Goal: Task Accomplishment & Management: Complete application form

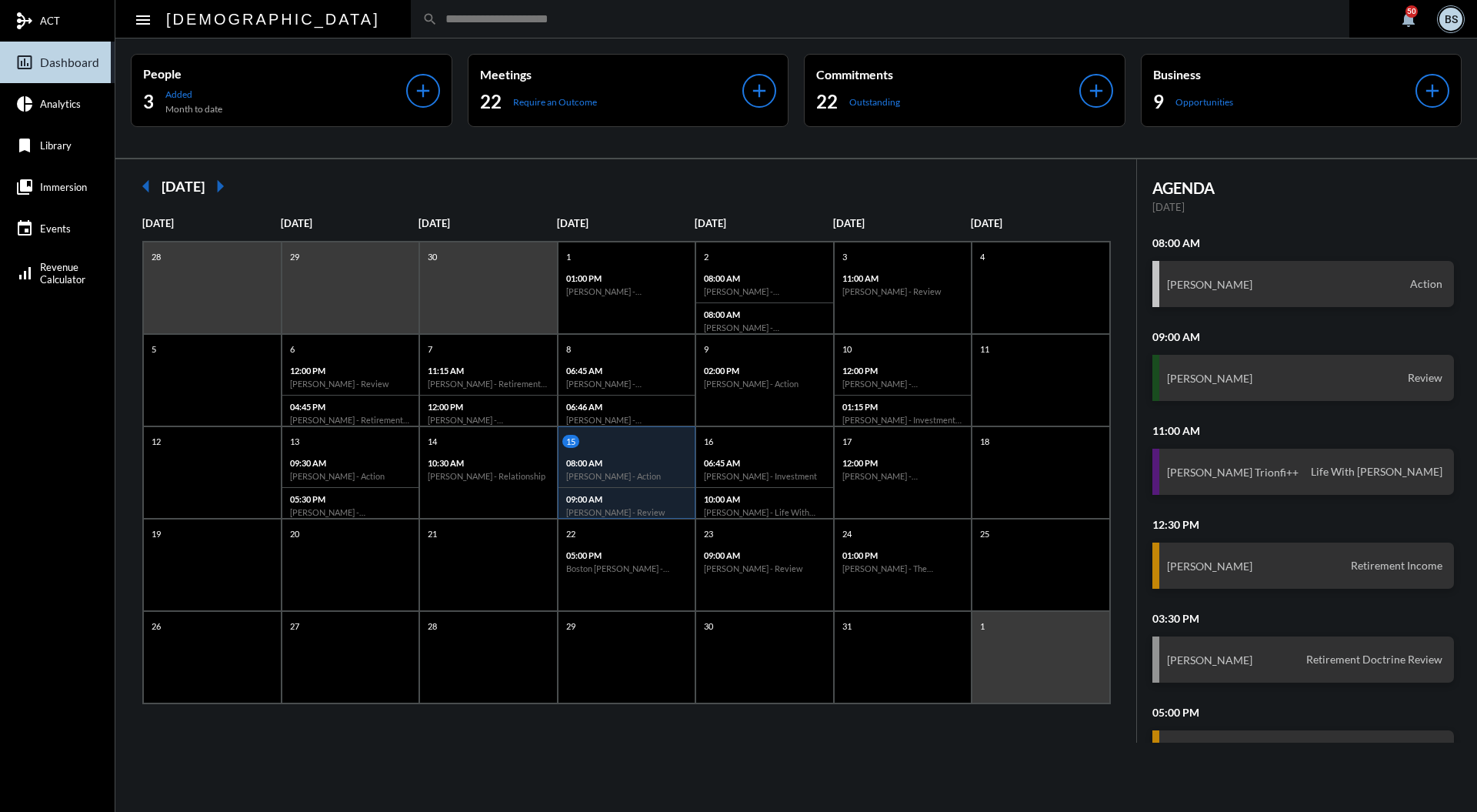
click at [715, 21] on input "text" at bounding box center [887, 18] width 900 height 13
type input "*"
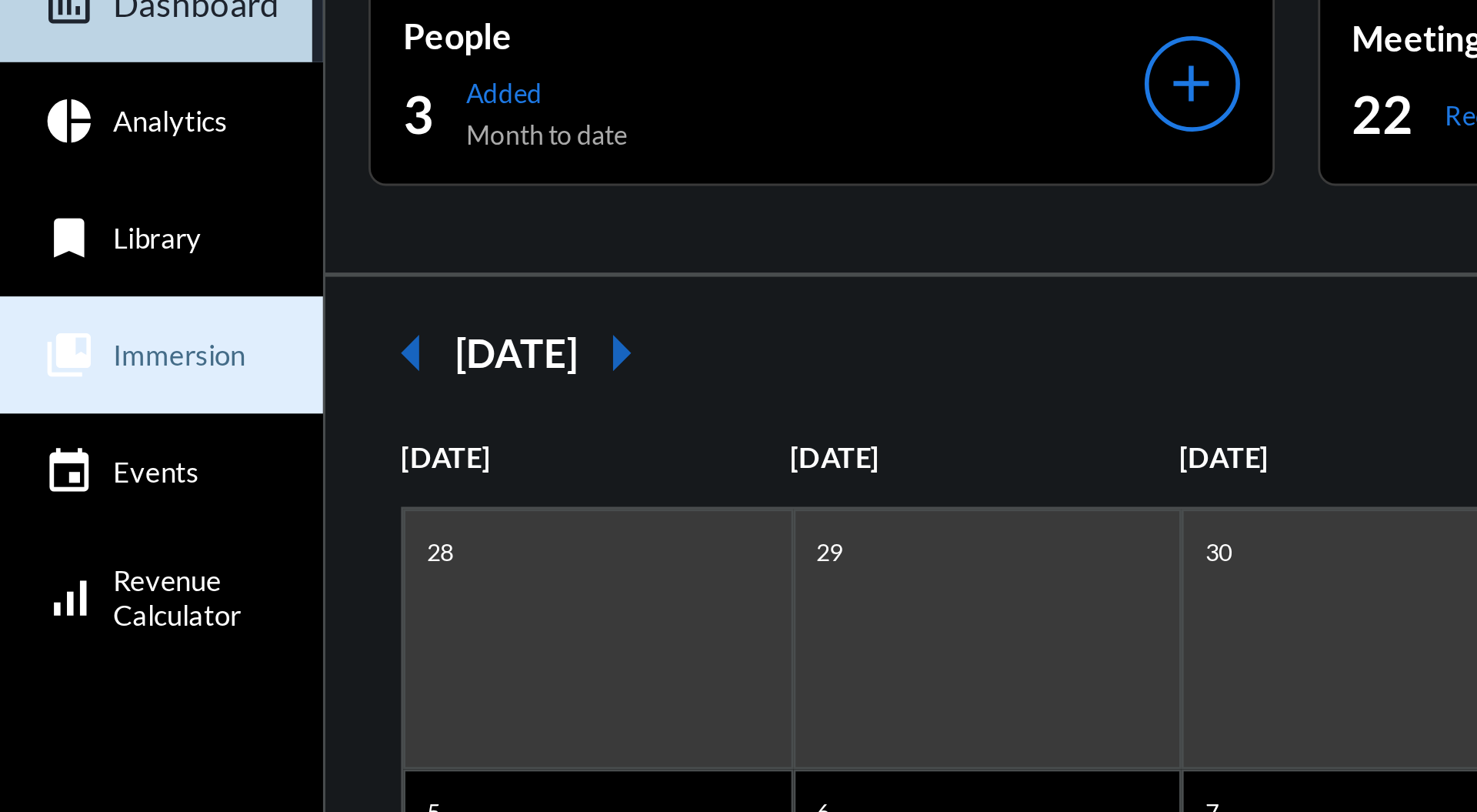
click at [80, 187] on span "Immersion" at bounding box center [63, 186] width 47 height 12
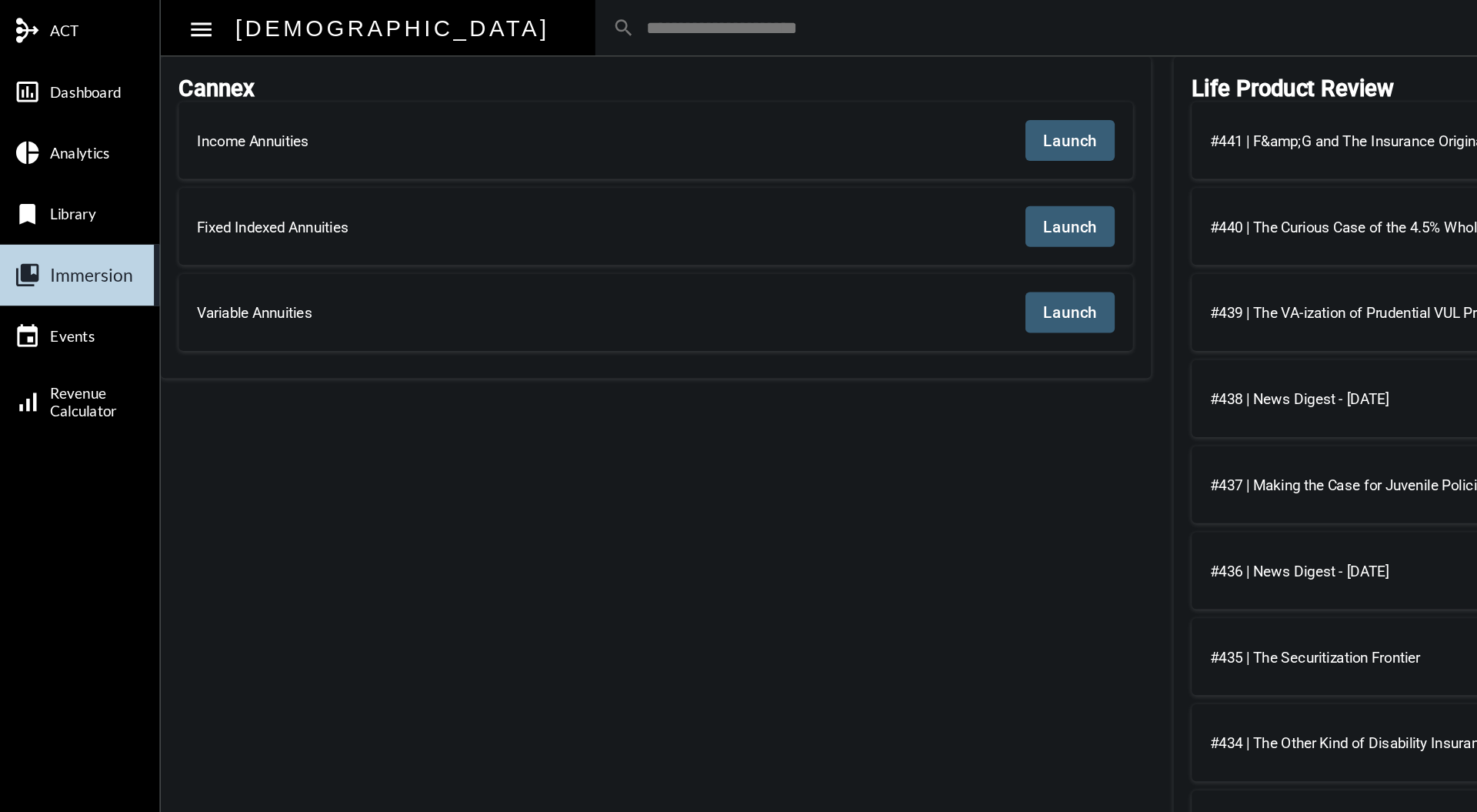
click at [736, 94] on span "Launch" at bounding box center [734, 96] width 36 height 12
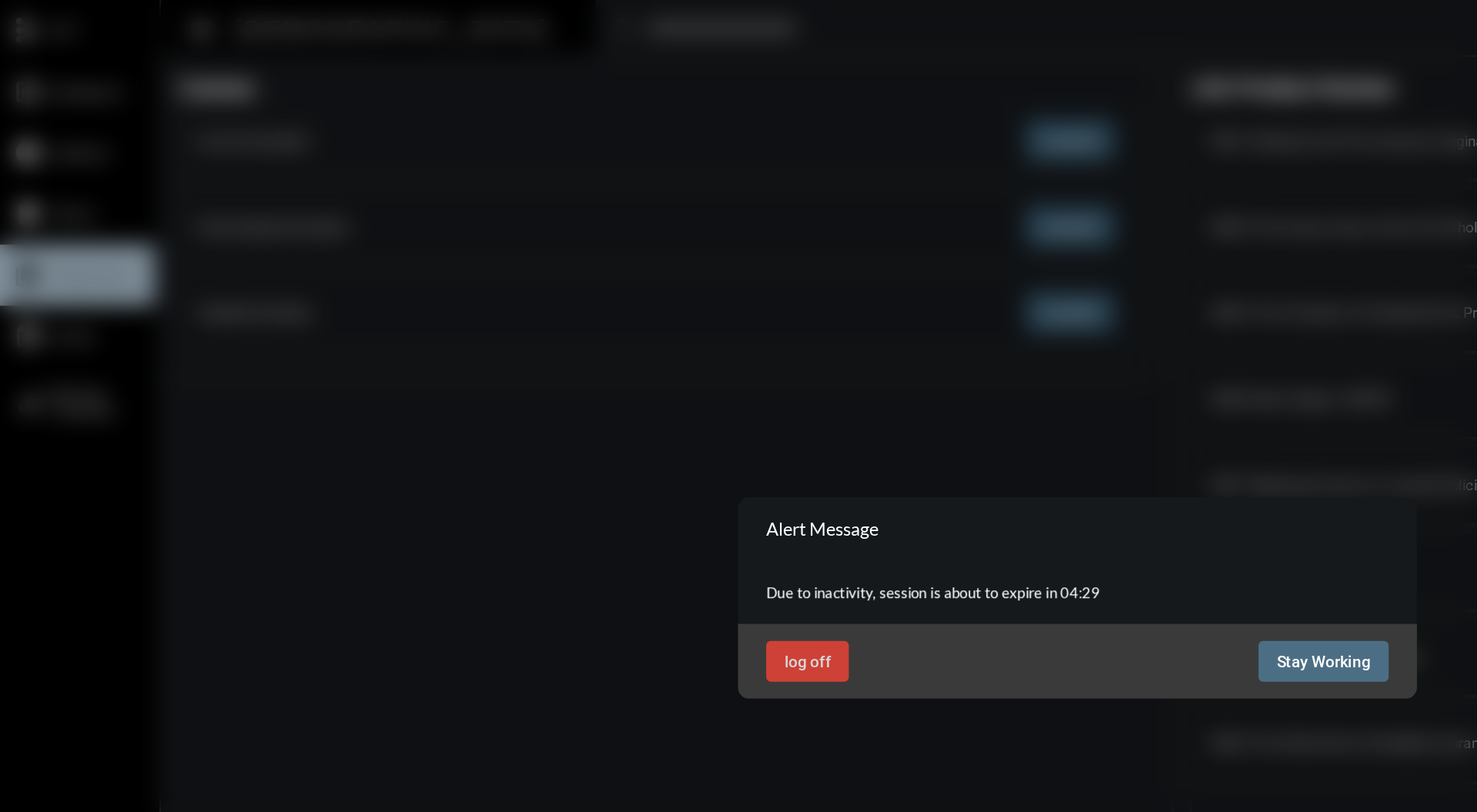
click at [893, 458] on button "Stay Working" at bounding box center [906, 449] width 89 height 28
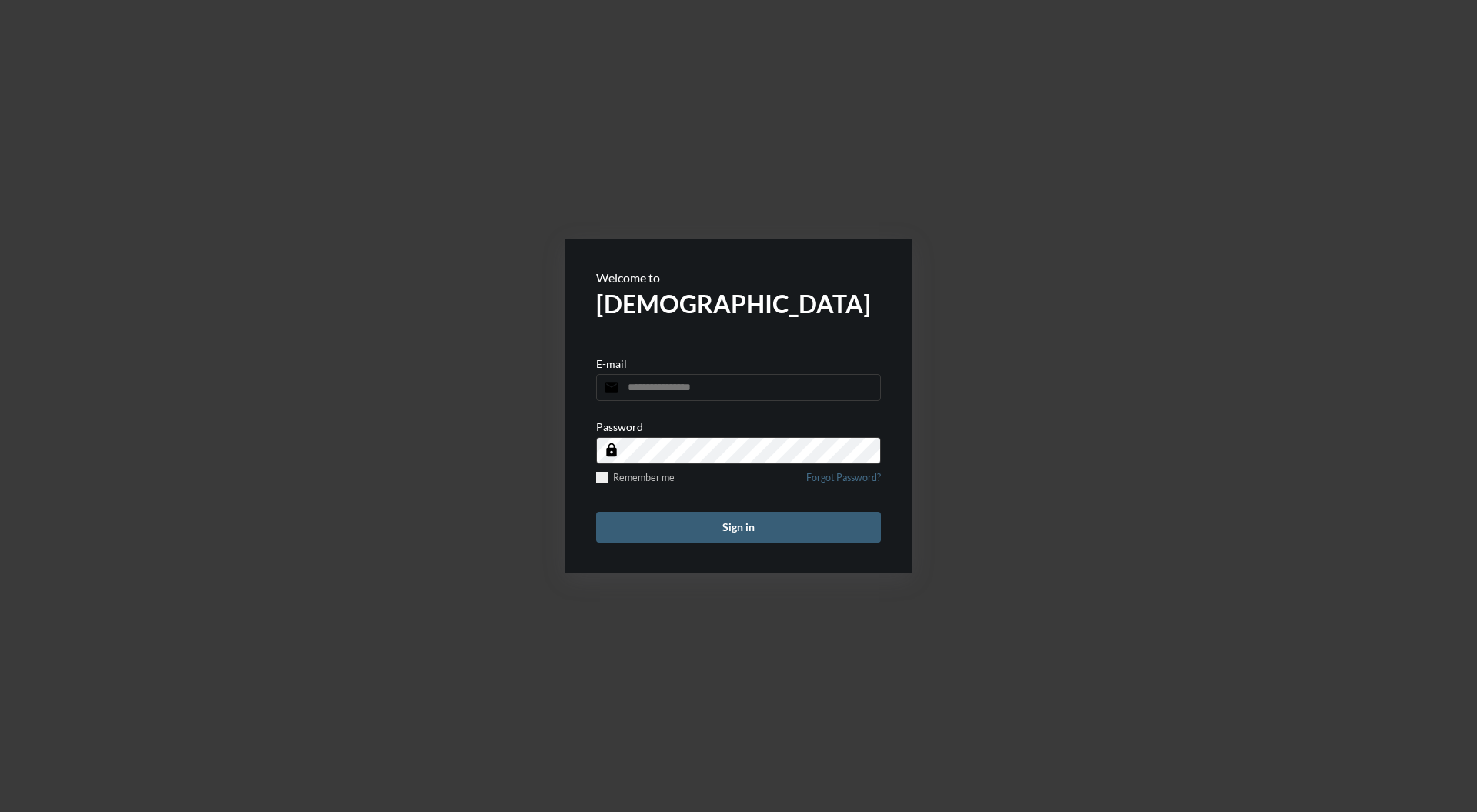
type input "**********"
click at [759, 512] on button "Sign in" at bounding box center [738, 526] width 285 height 31
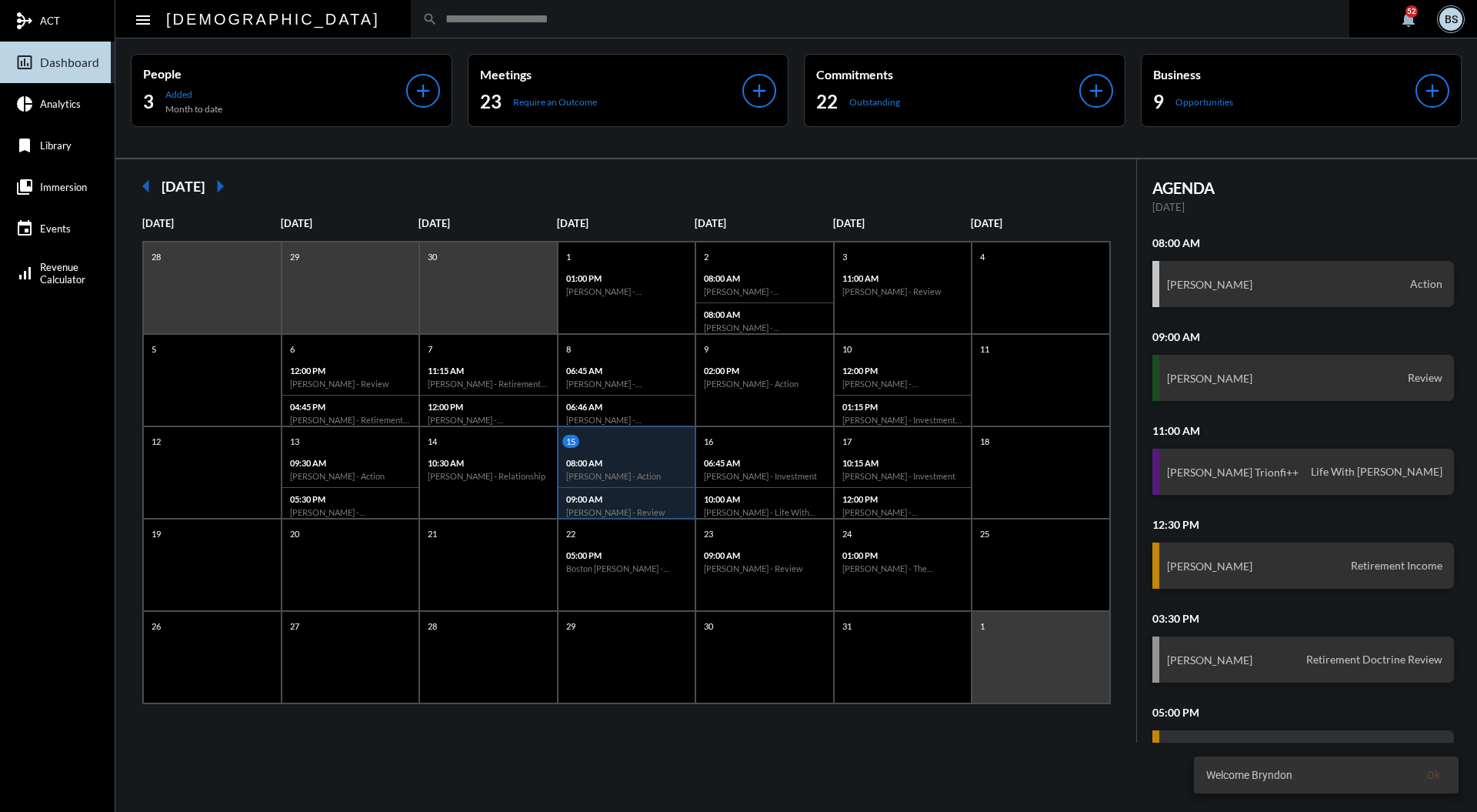
scroll to position [1, 0]
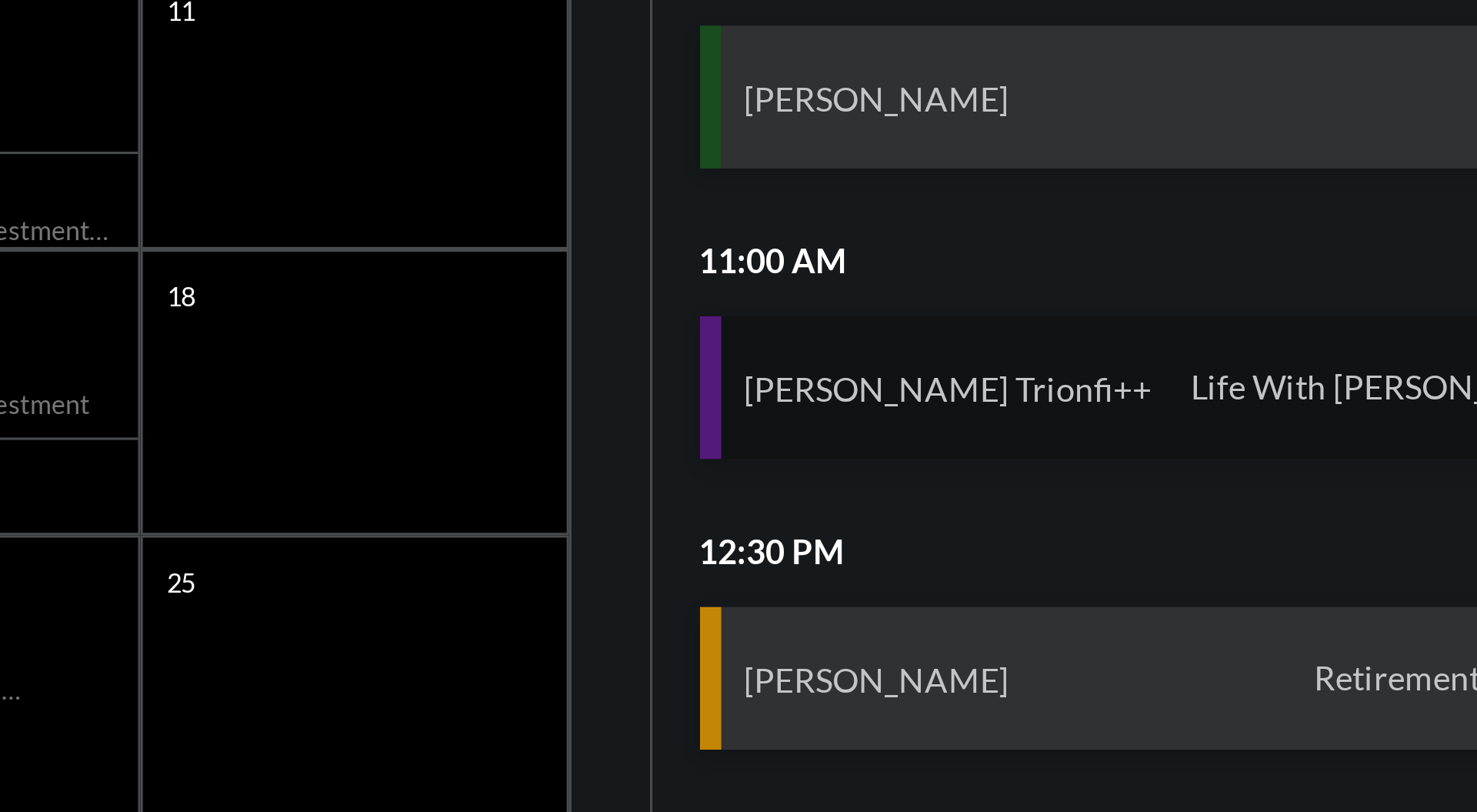
click at [1322, 471] on div "[PERSON_NAME] Life With [PERSON_NAME]" at bounding box center [1304, 470] width 302 height 46
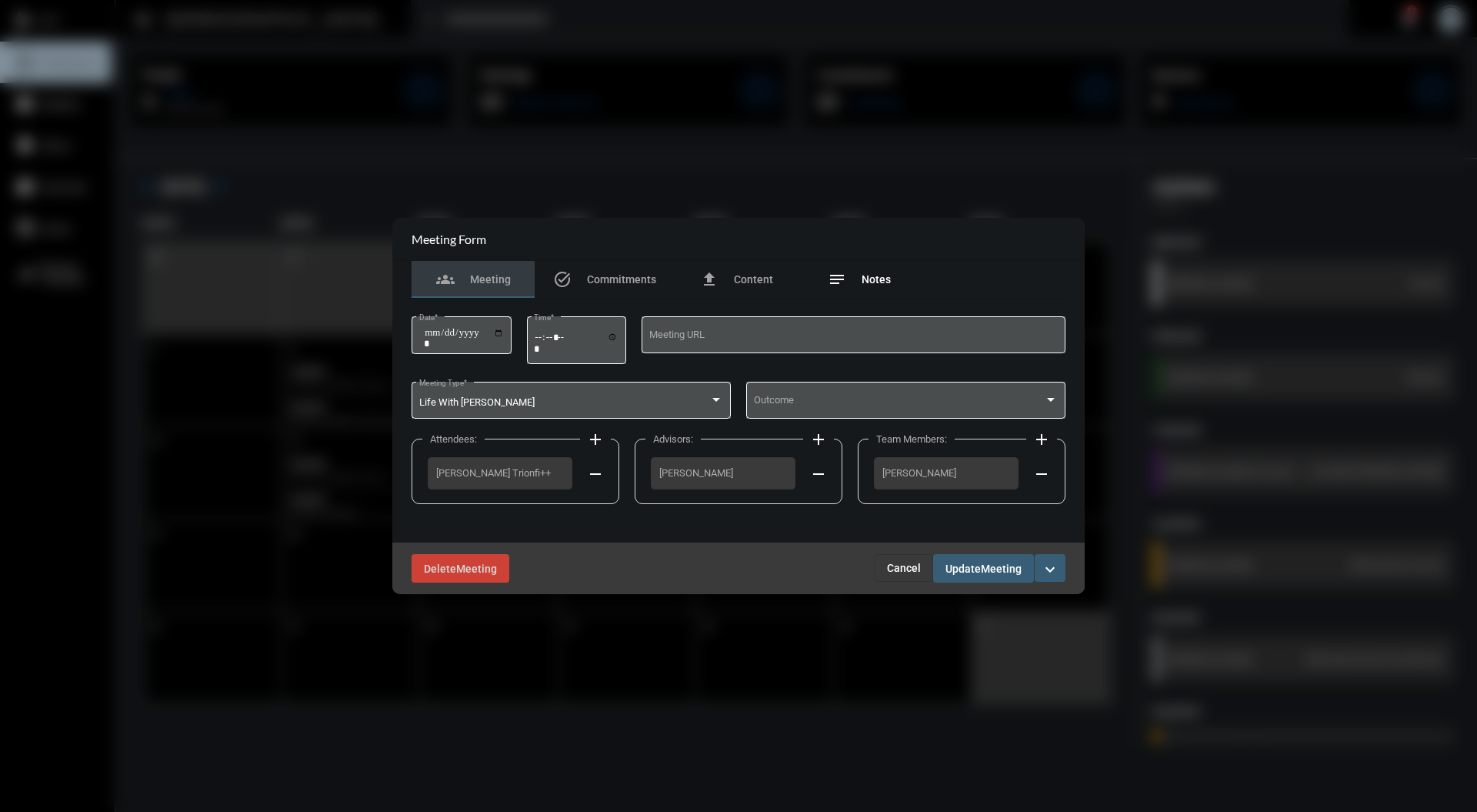
click at [893, 283] on div "notes Notes" at bounding box center [860, 279] width 124 height 37
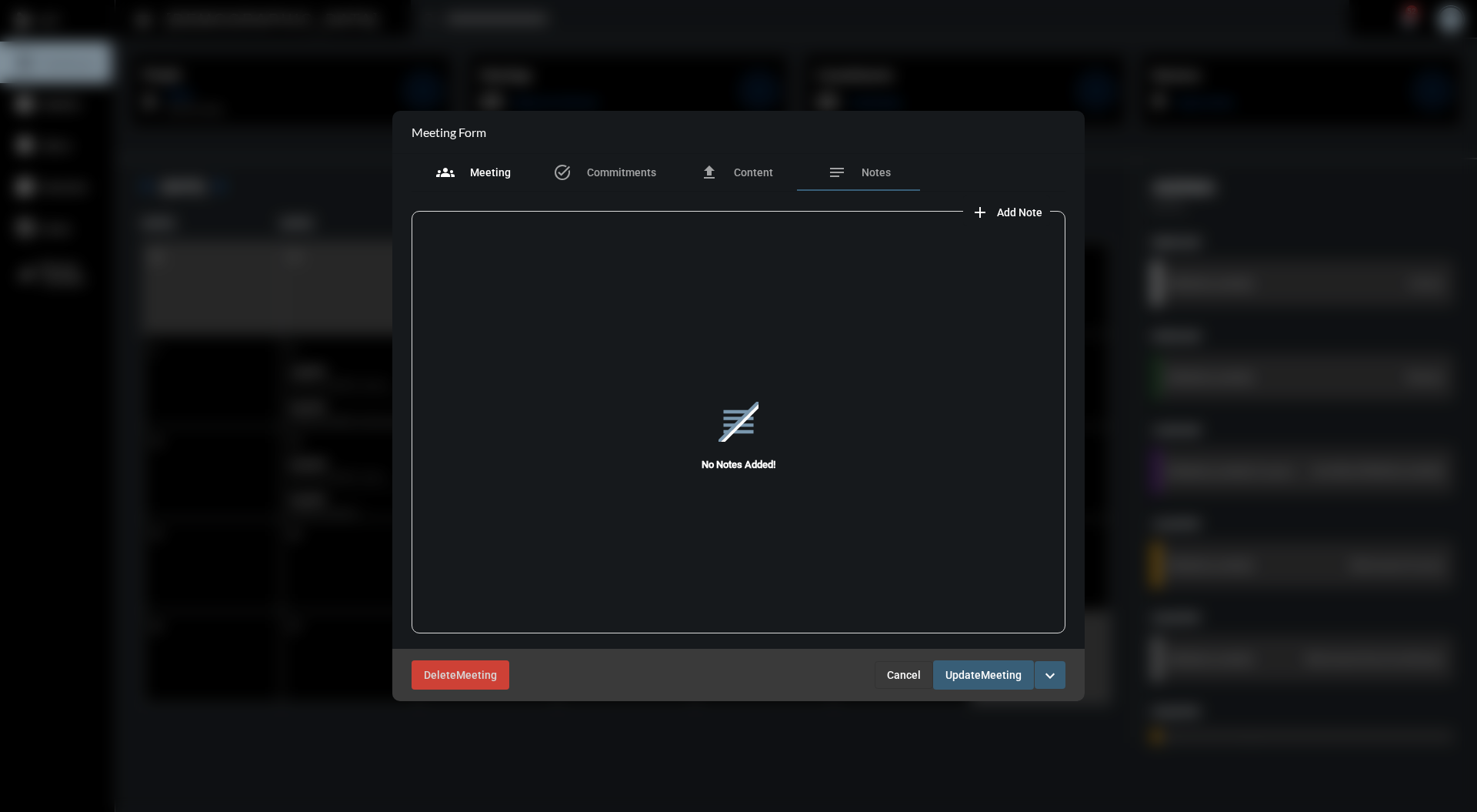
click at [498, 173] on span "Meeting" at bounding box center [490, 172] width 41 height 12
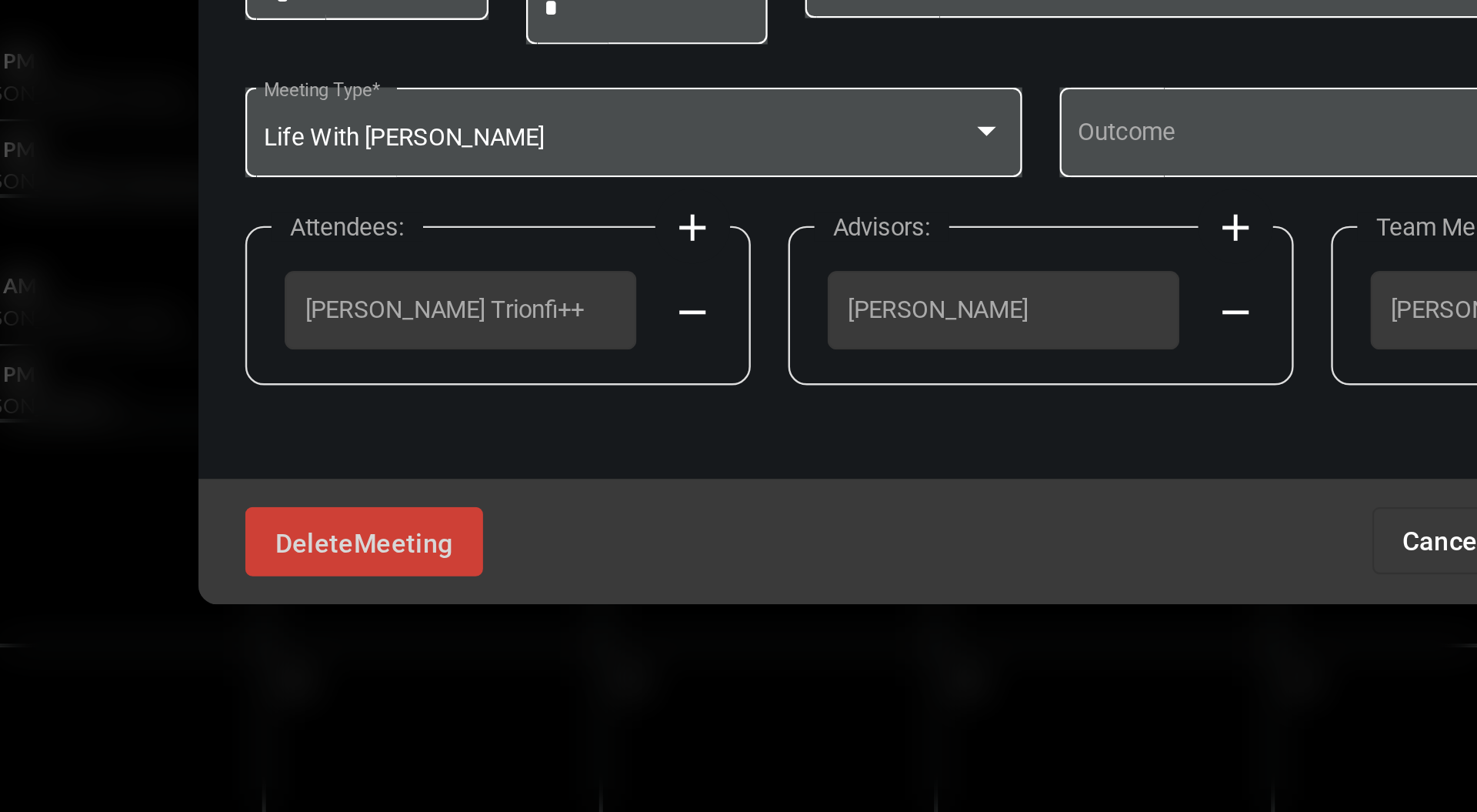
click at [598, 446] on mat-icon "add" at bounding box center [595, 439] width 19 height 19
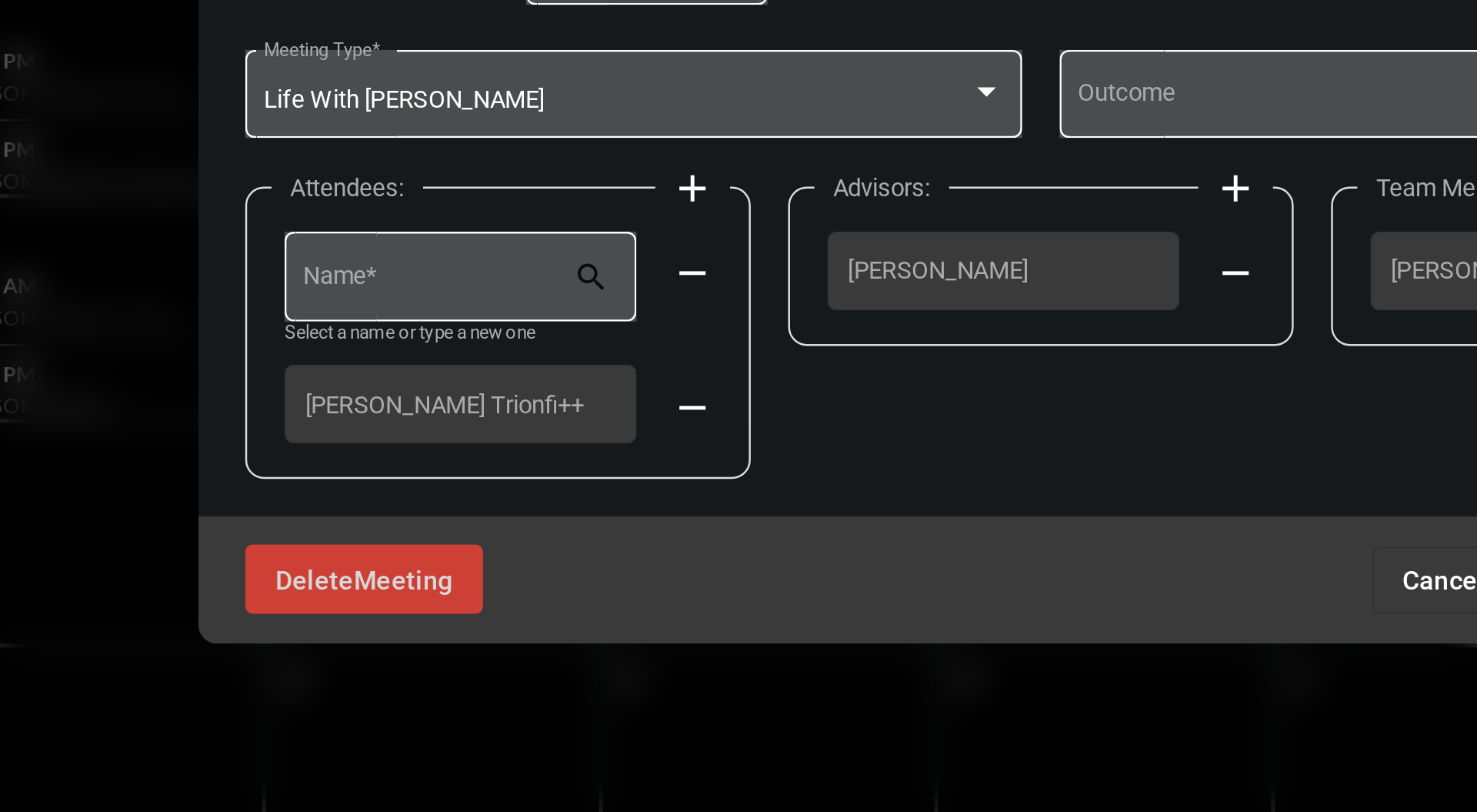
click at [535, 509] on span "[PERSON_NAME] Trionfi++" at bounding box center [500, 512] width 128 height 12
click at [509, 457] on input "Name *" at bounding box center [491, 462] width 112 height 12
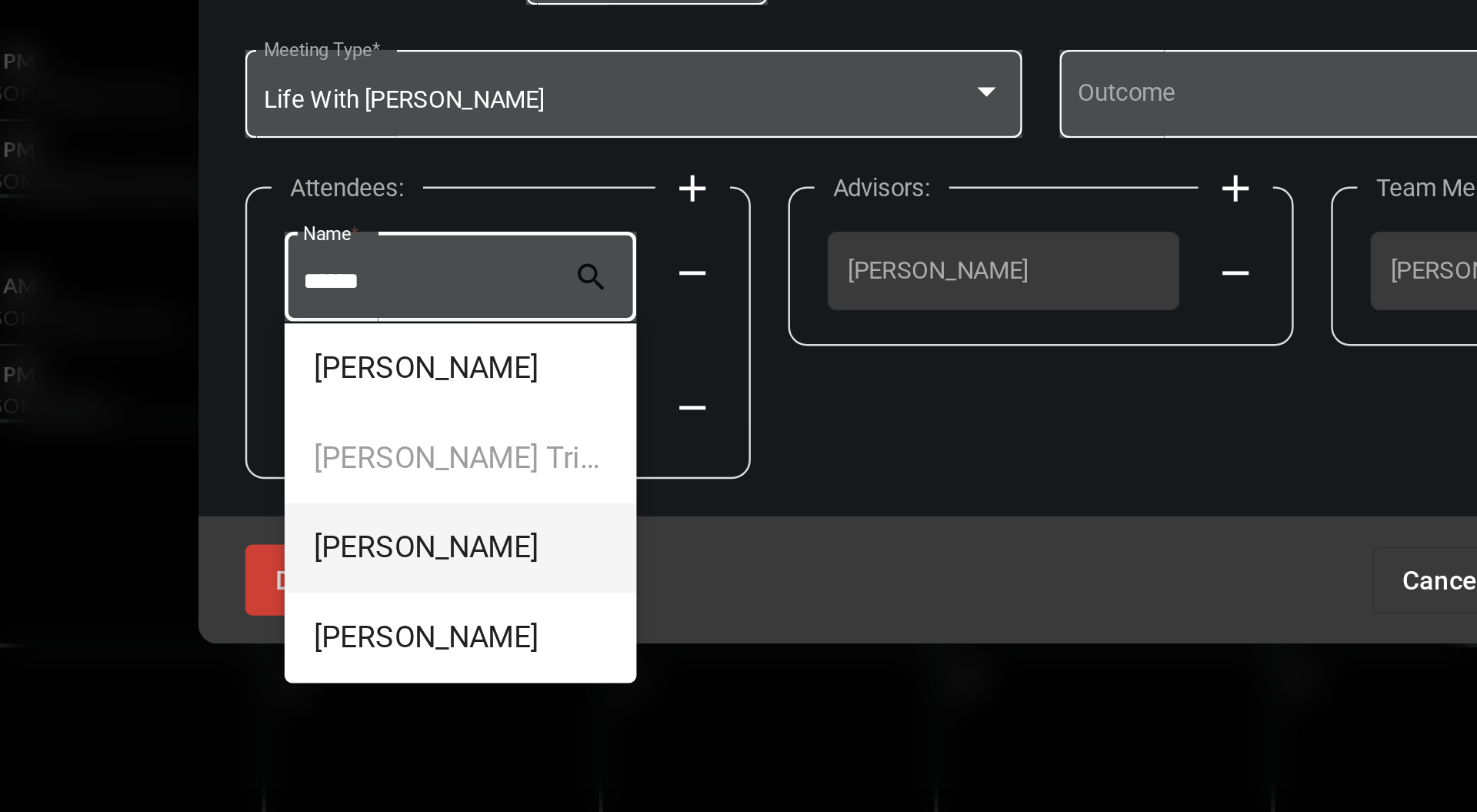
click at [499, 569] on span "[PERSON_NAME]" at bounding box center [500, 570] width 121 height 37
type input "**********"
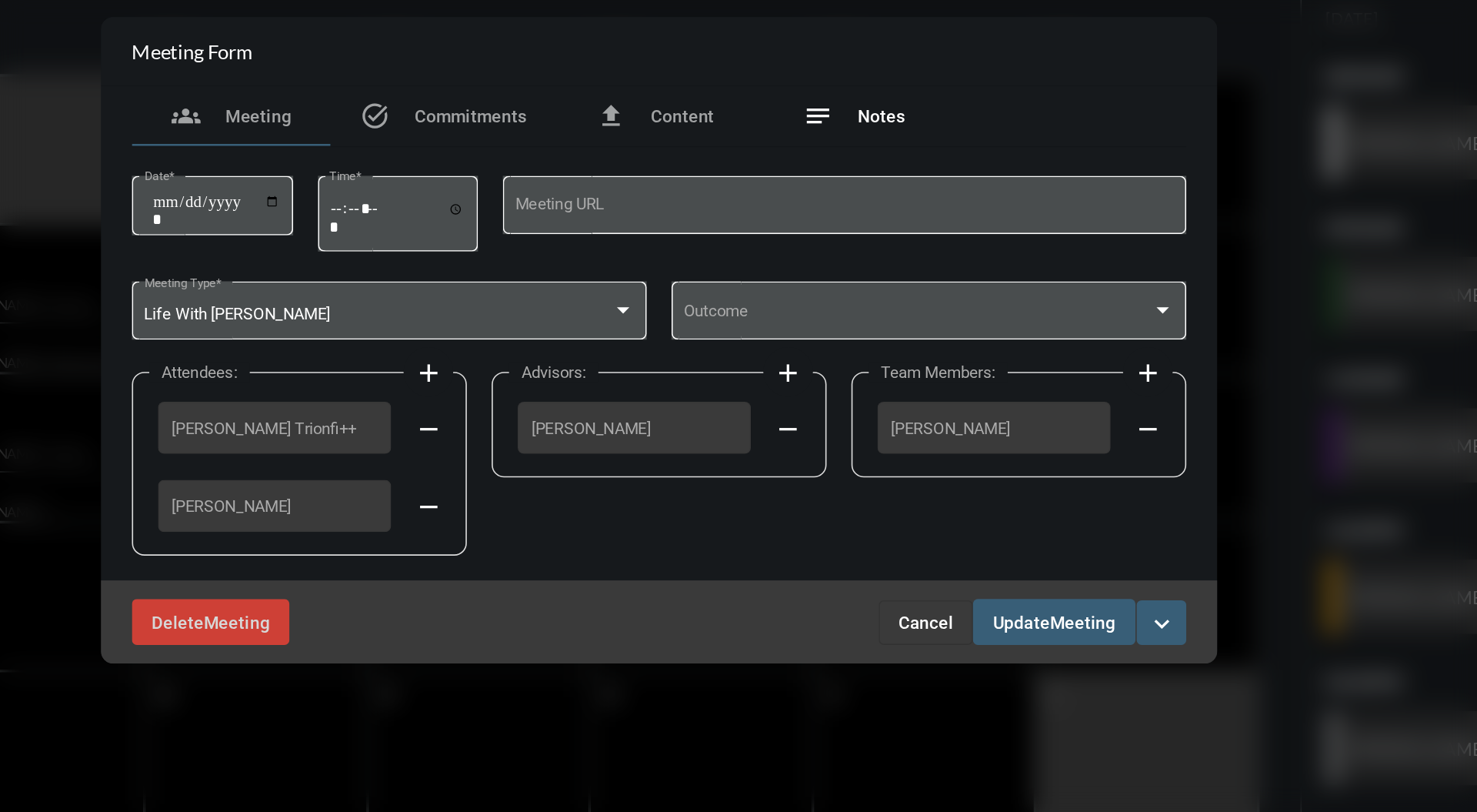
click at [865, 262] on span "Notes" at bounding box center [876, 267] width 29 height 12
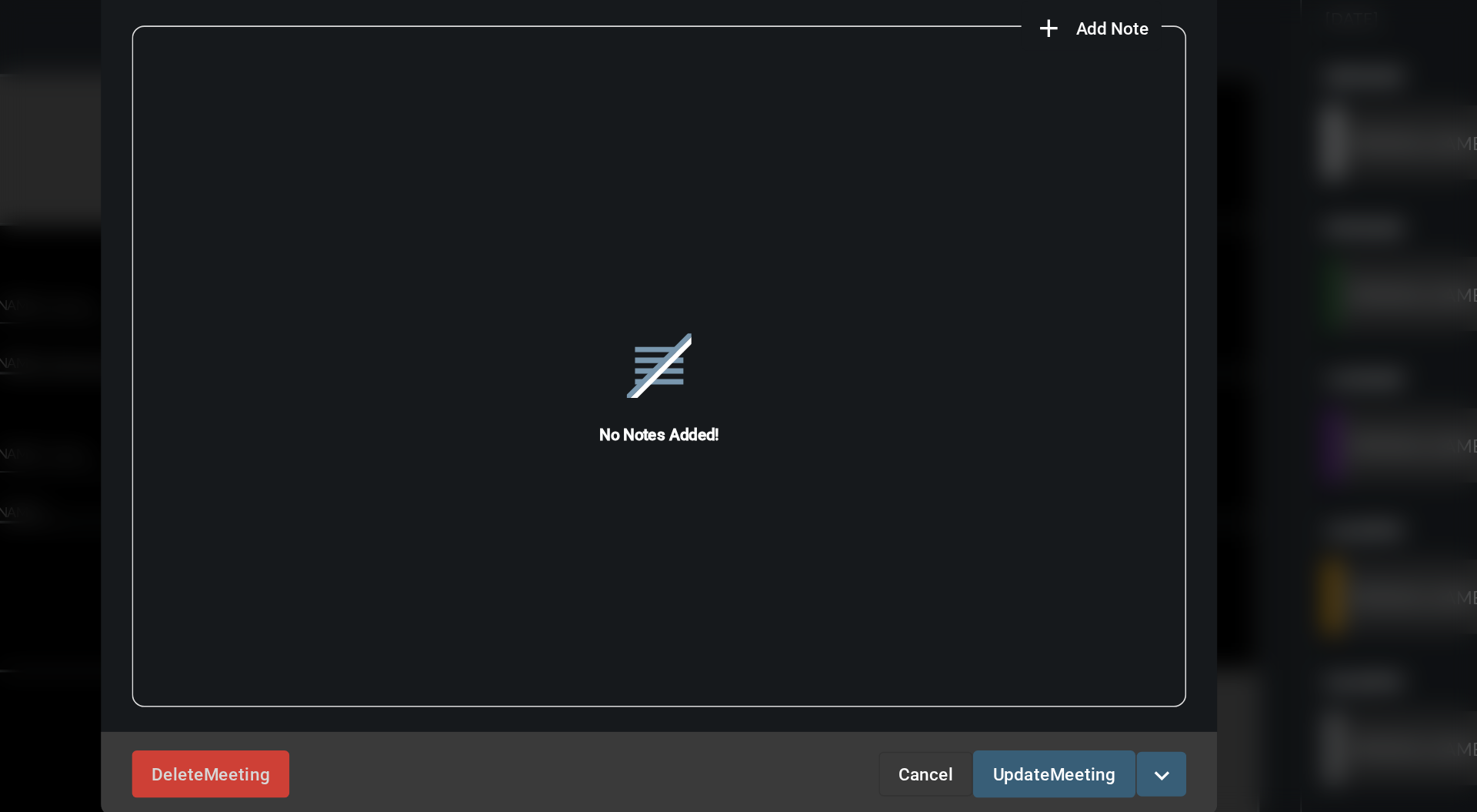
click at [1022, 221] on button "add Add Note" at bounding box center [1007, 210] width 87 height 31
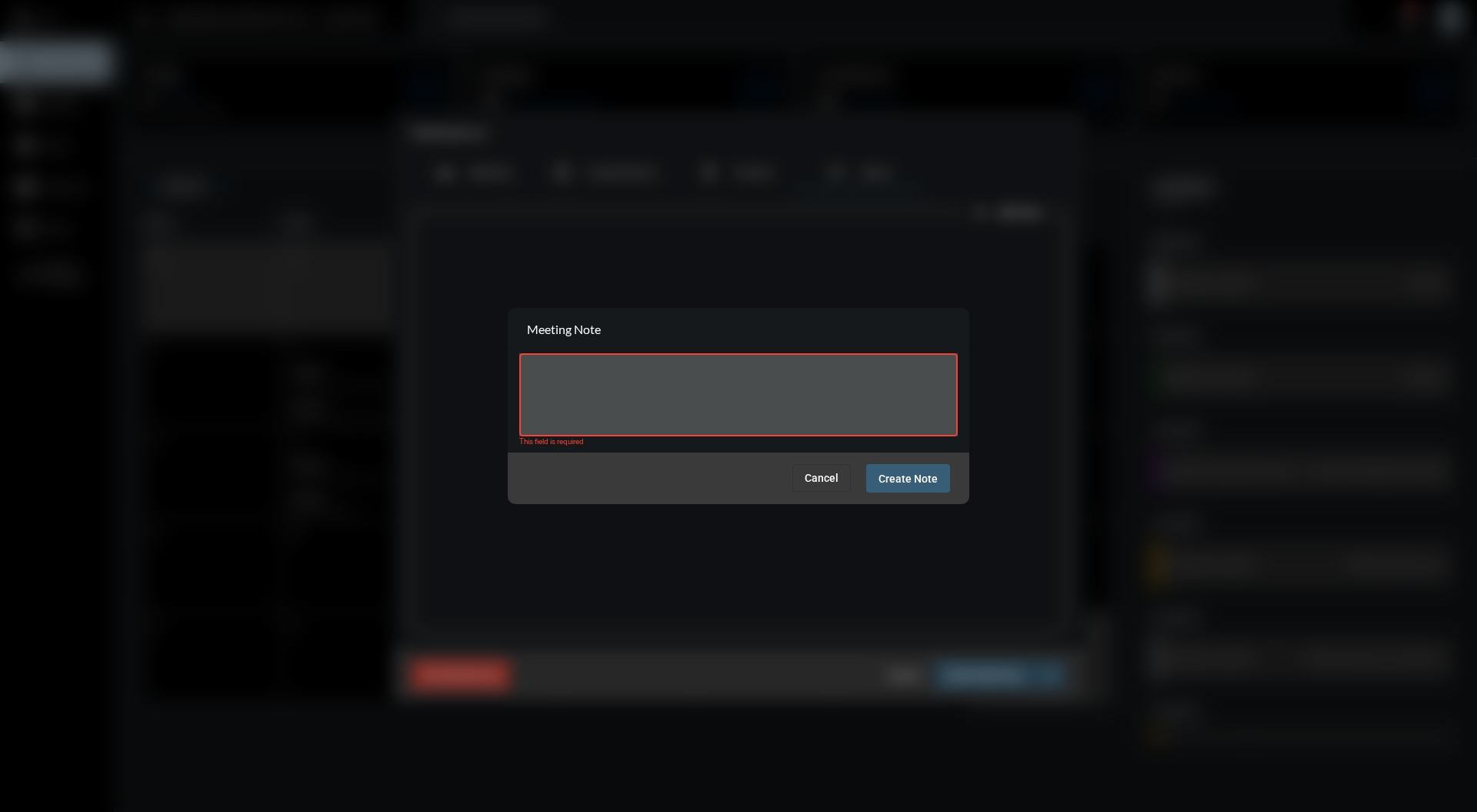
drag, startPoint x: 1022, startPoint y: 221, endPoint x: 1355, endPoint y: 680, distance: 567.1
click at [1355, 680] on div at bounding box center [738, 406] width 1477 height 812
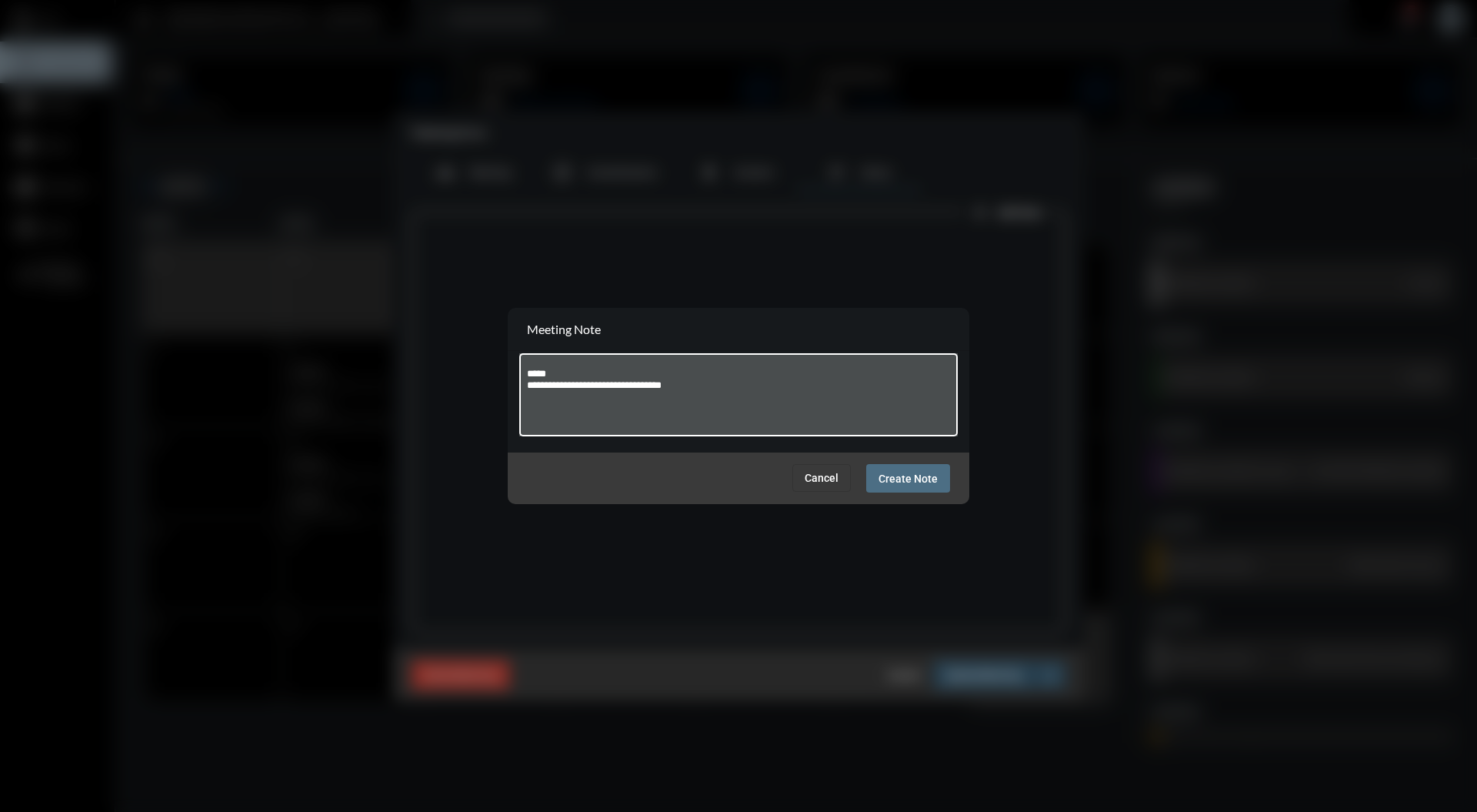
type textarea "**********"
click at [931, 464] on button "Create Note" at bounding box center [908, 478] width 84 height 29
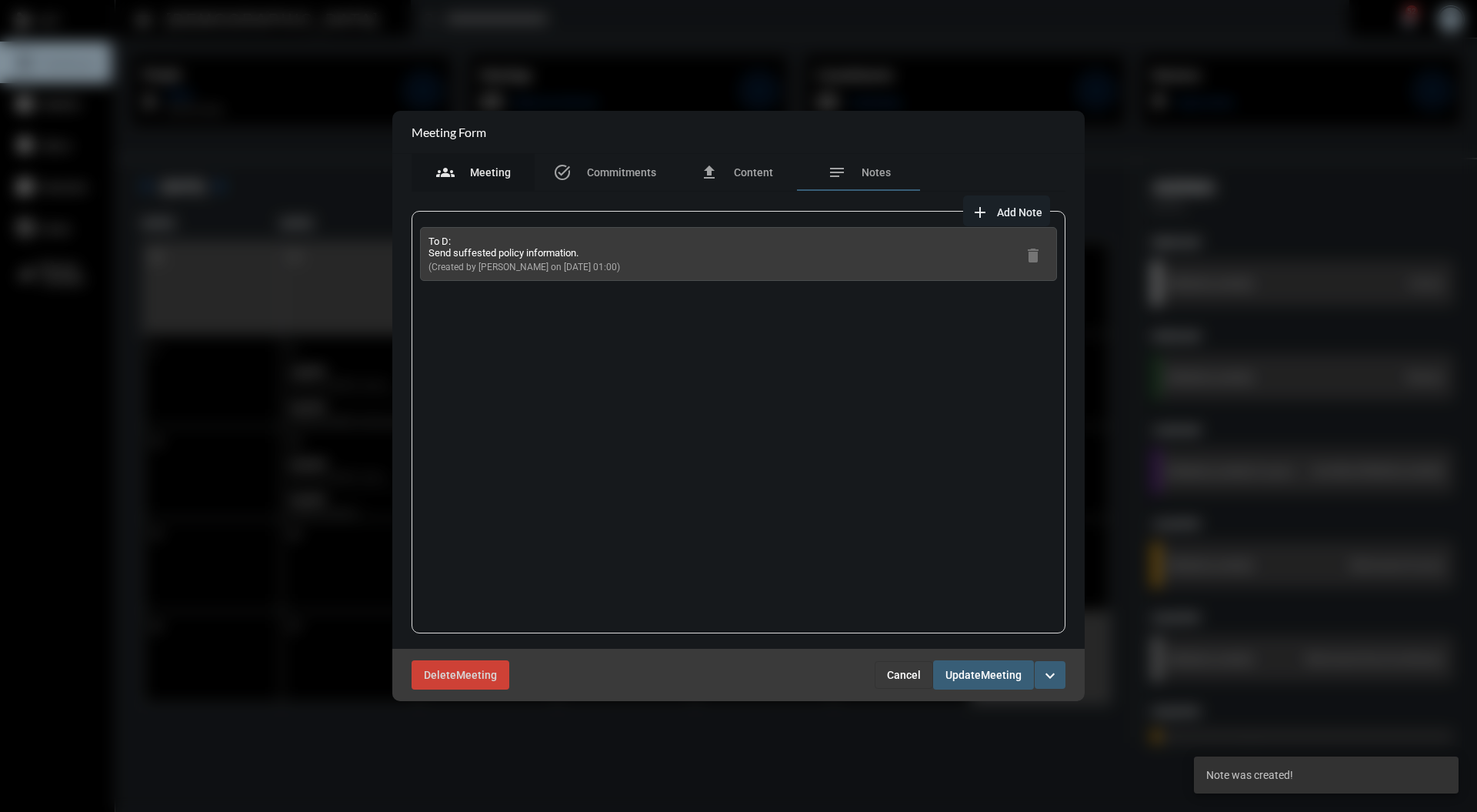
click at [489, 173] on span "Meeting" at bounding box center [490, 172] width 41 height 12
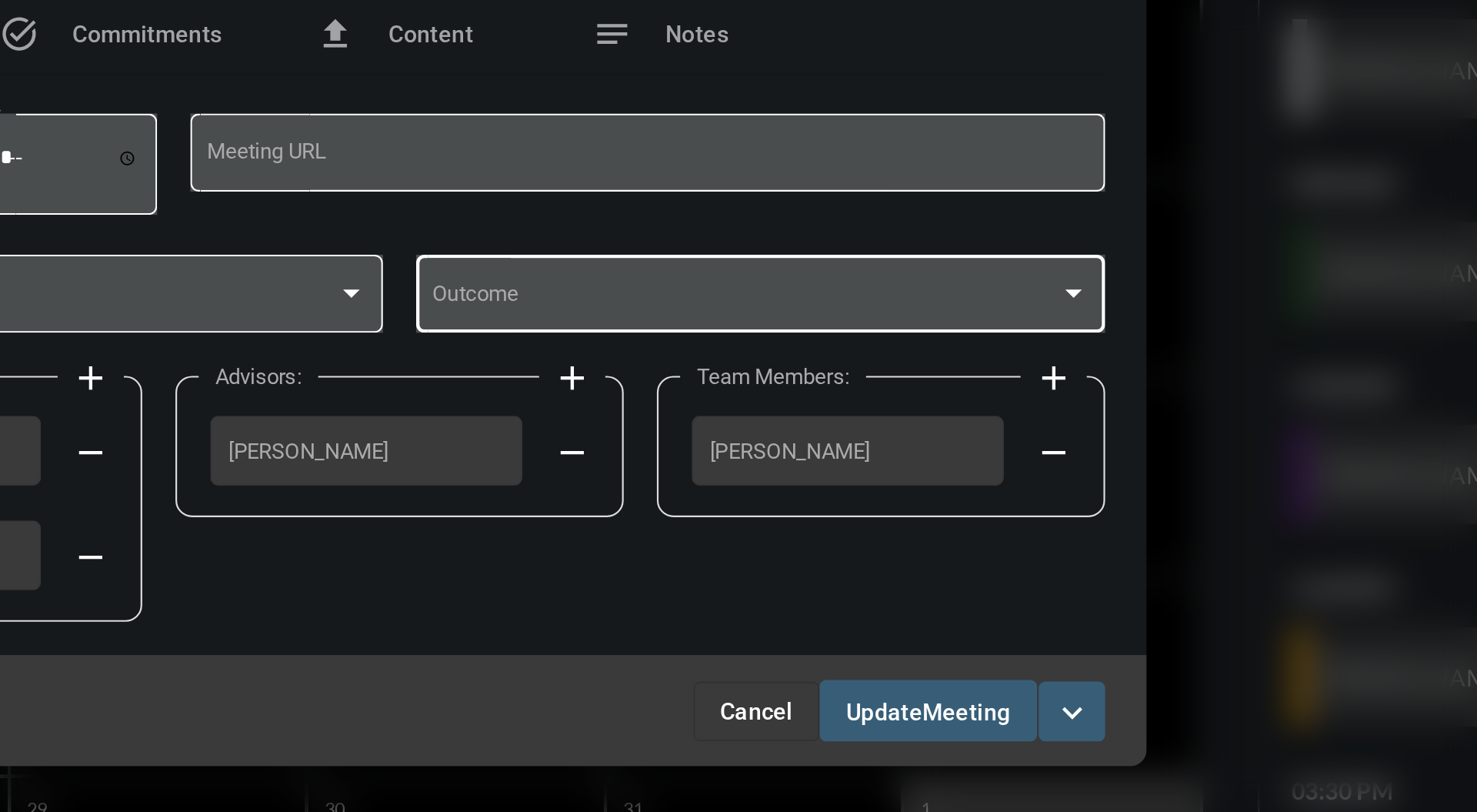
click at [1040, 387] on span at bounding box center [900, 391] width 291 height 12
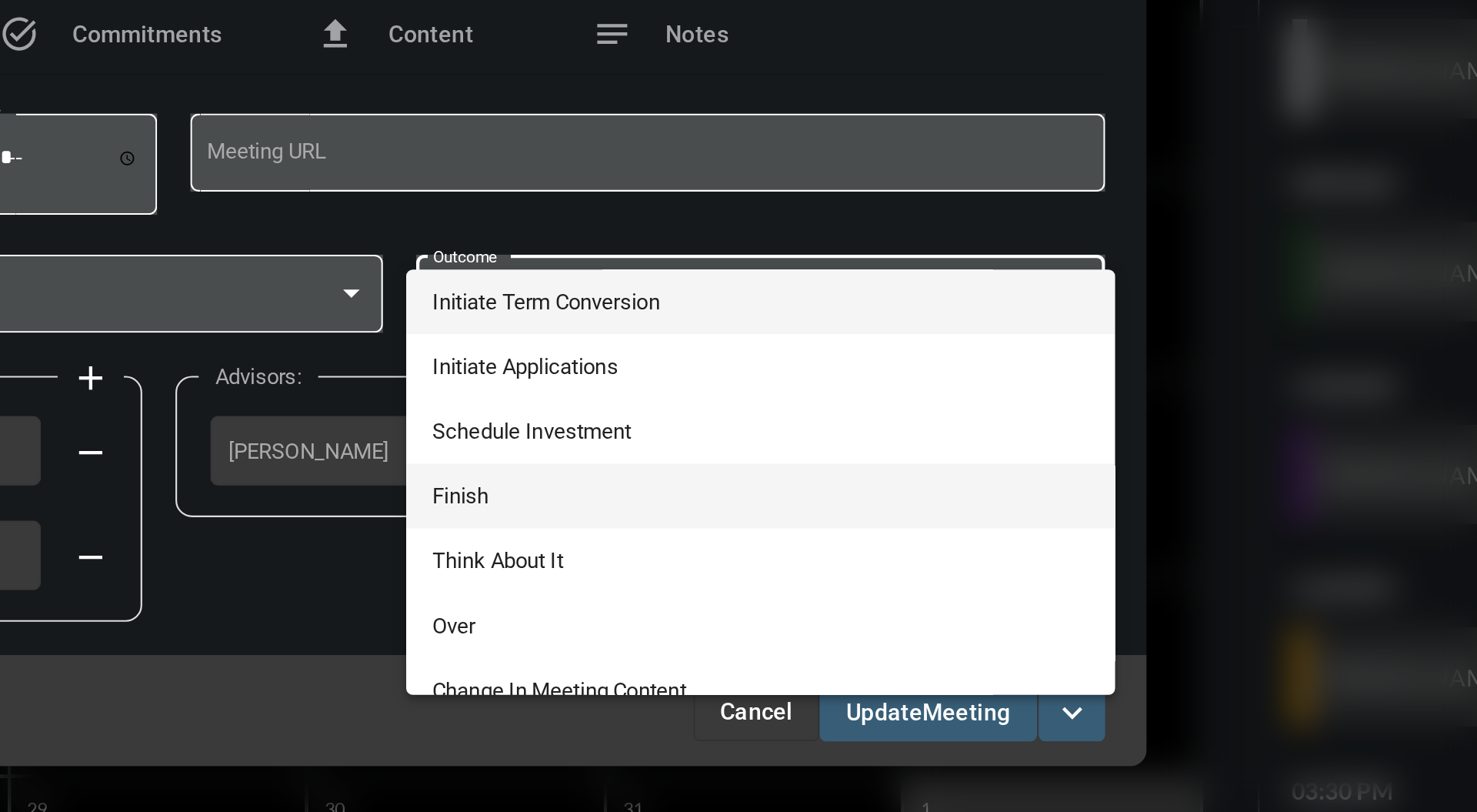
click at [823, 471] on span "Finish" at bounding box center [907, 481] width 305 height 30
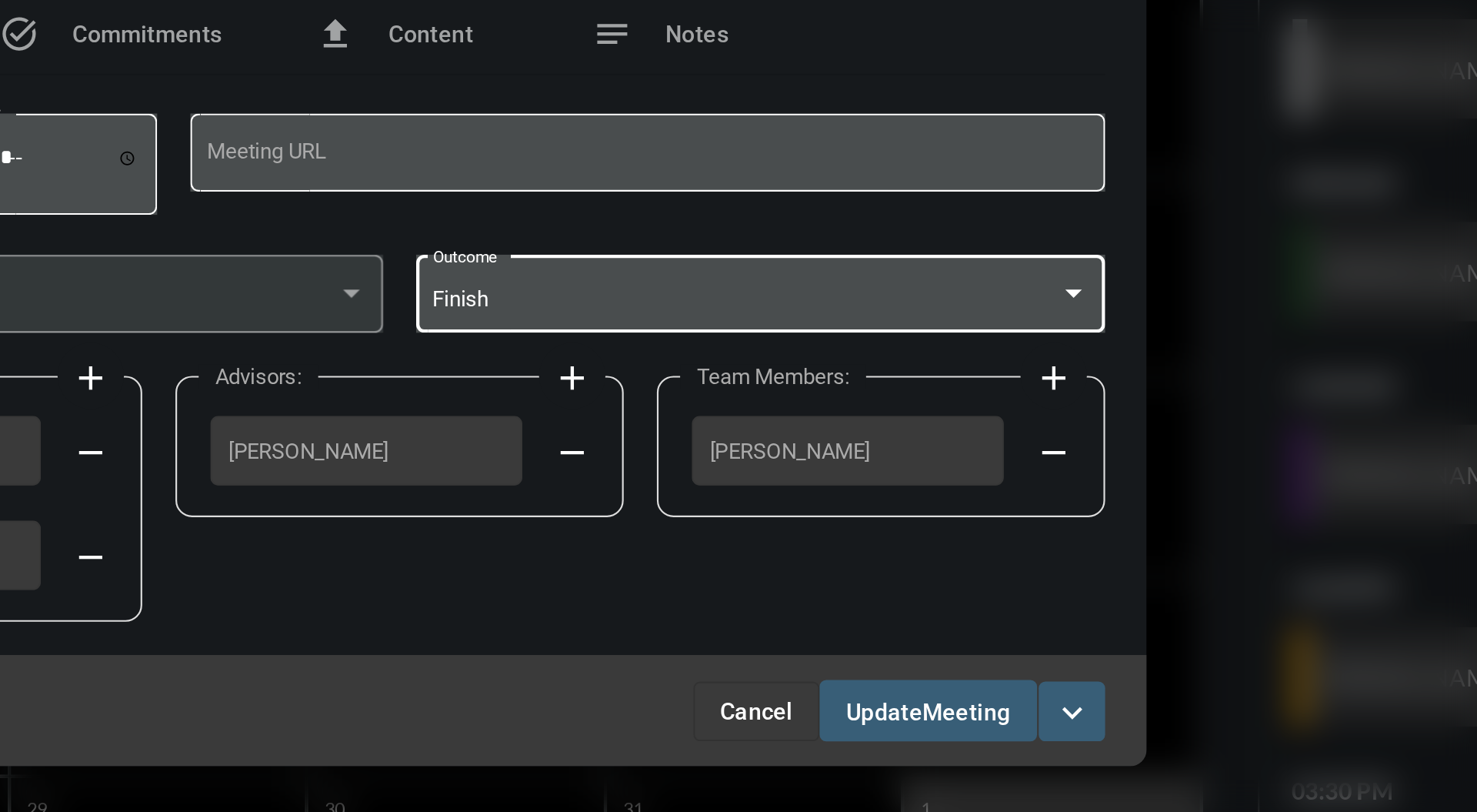
click at [1005, 580] on span "Meeting" at bounding box center [1001, 581] width 41 height 12
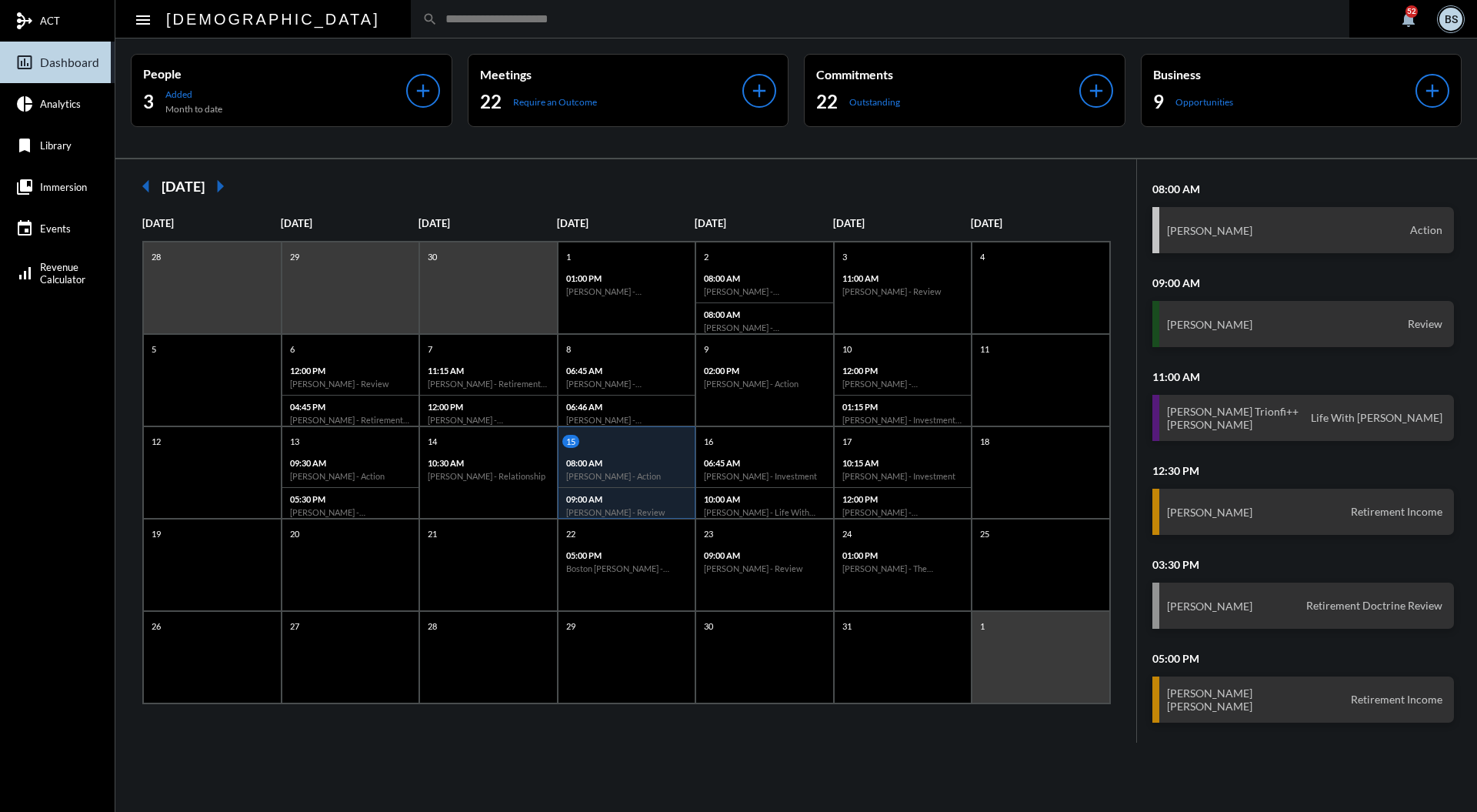
scroll to position [52, 0]
